Goal: Find specific page/section: Find specific page/section

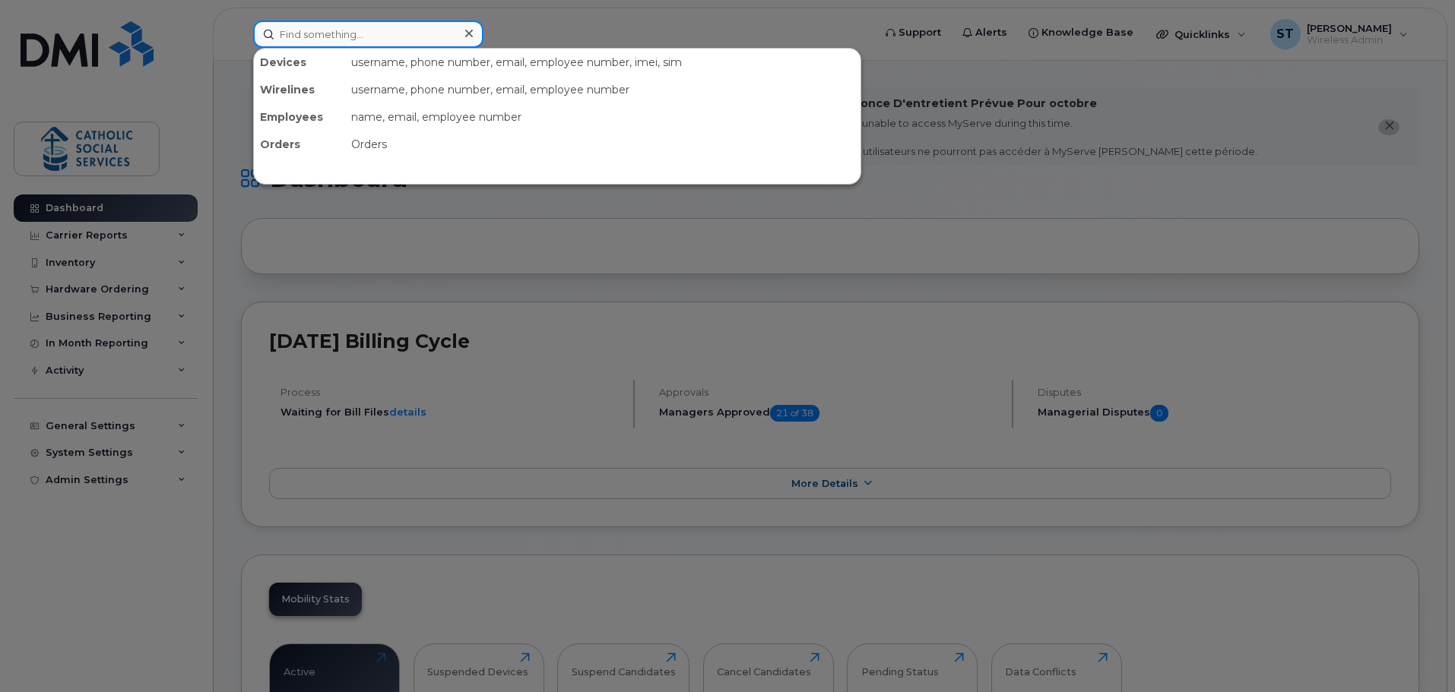
click at [415, 36] on input at bounding box center [368, 34] width 230 height 27
click at [405, 33] on input at bounding box center [368, 34] width 230 height 27
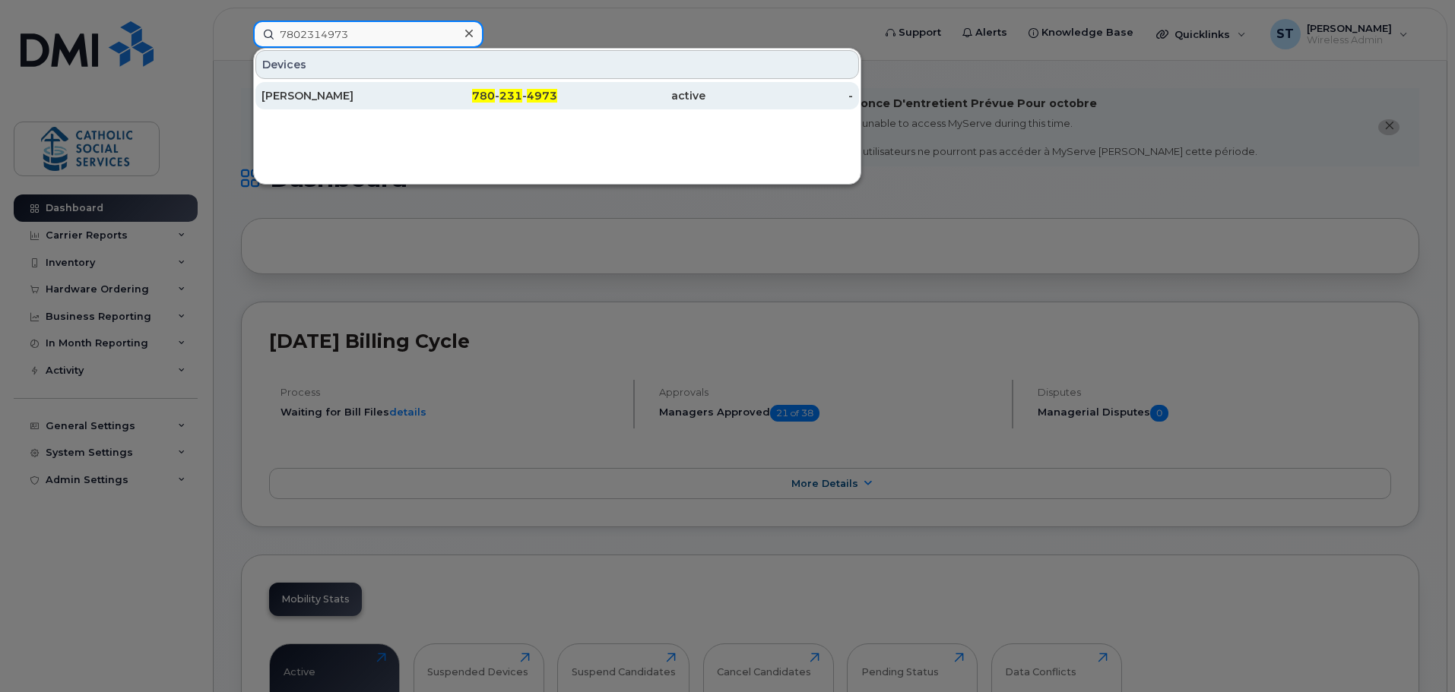
type input "7802314973"
click at [502, 89] on div "780 - 231 - 4973" at bounding box center [484, 95] width 148 height 15
